Goal: Find specific page/section

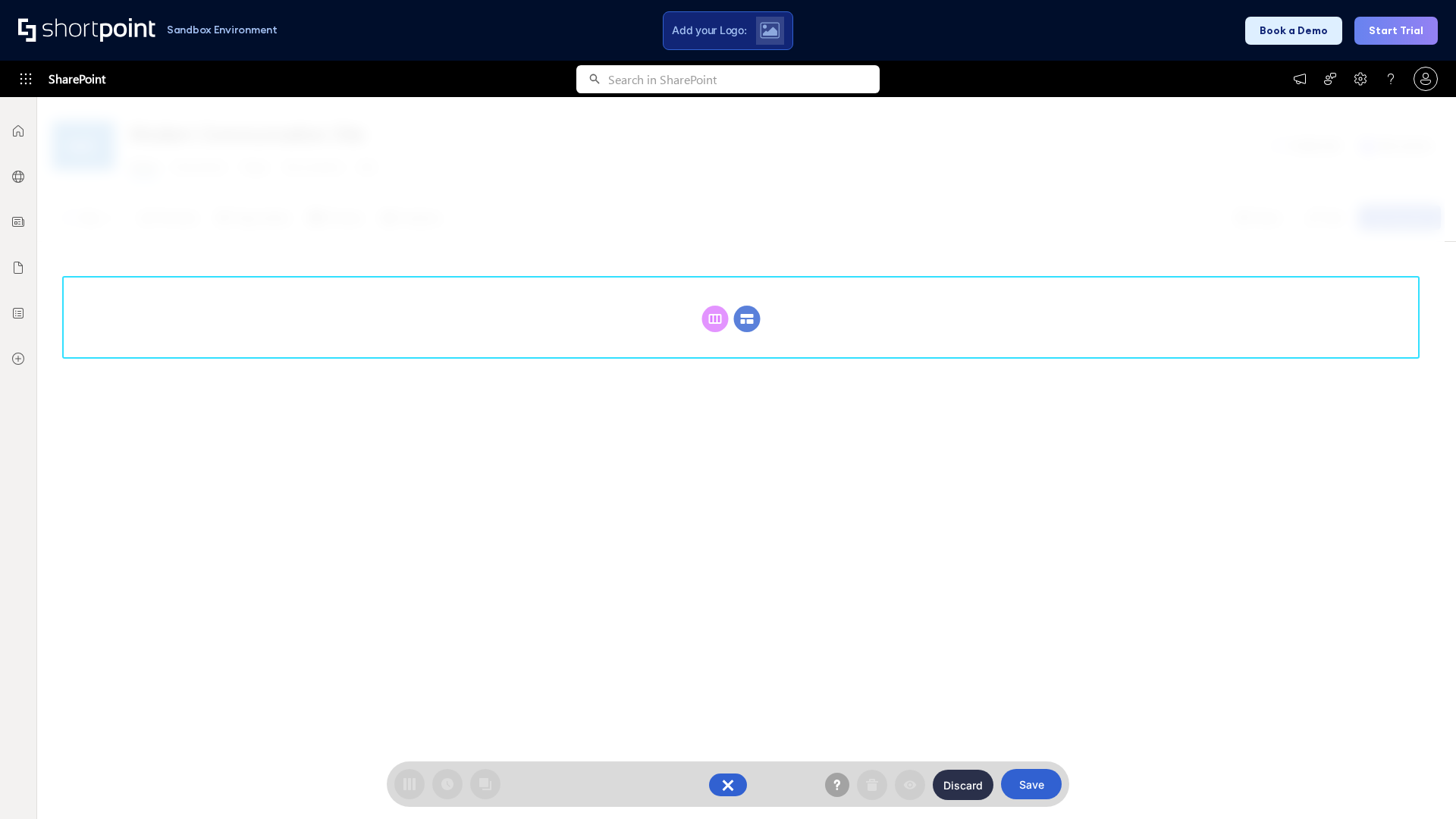
click at [747, 318] on circle at bounding box center [747, 318] width 26 height 26
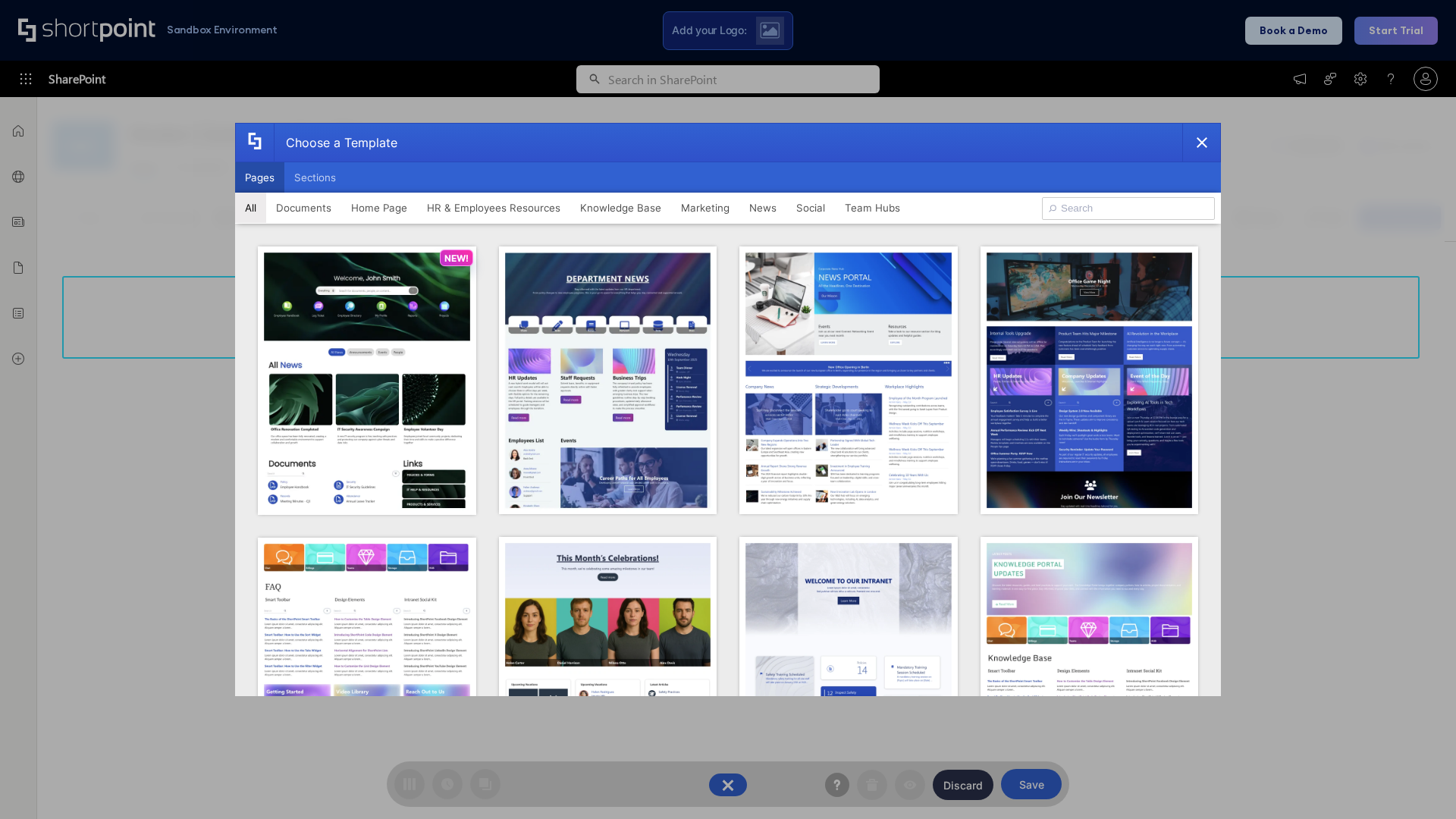
click at [259, 177] on button "Pages" at bounding box center [260, 177] width 49 height 30
type input "News Portal 5"
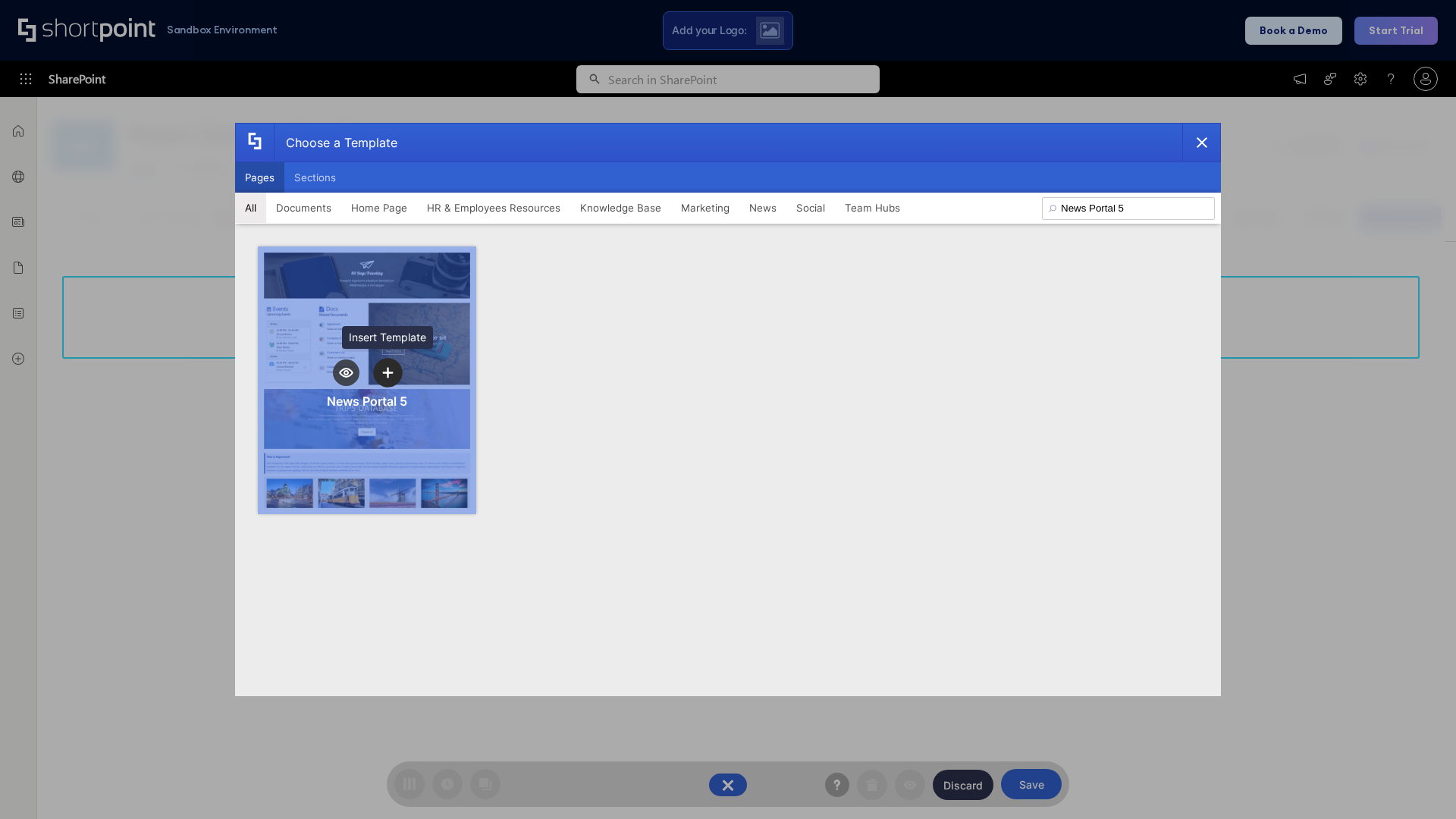
click at [387, 372] on icon "template selector" at bounding box center [388, 372] width 11 height 11
